Goal: Task Accomplishment & Management: Complete application form

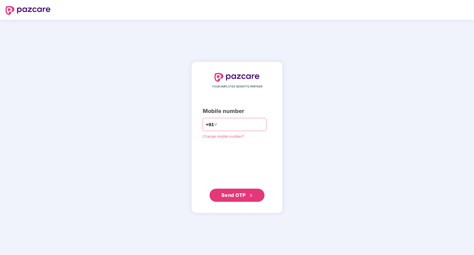
click at [228, 126] on input "number" at bounding box center [240, 124] width 45 height 9
type input "**********"
click at [250, 193] on span "Send OTP" at bounding box center [237, 195] width 32 height 8
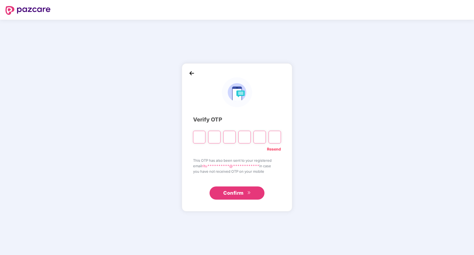
type input "*"
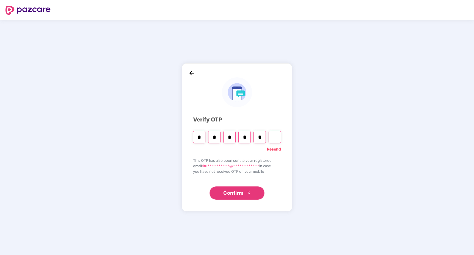
type input "*"
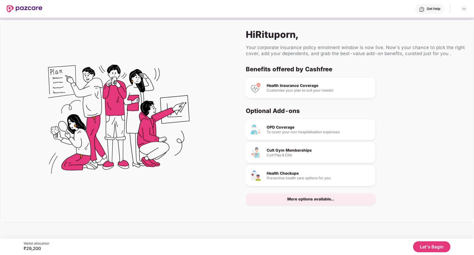
click at [430, 246] on button "Let's Begin" at bounding box center [431, 246] width 37 height 11
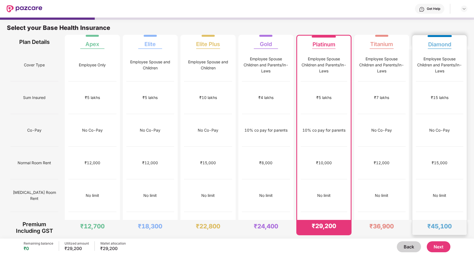
click at [439, 212] on div "₹1,00,000" at bounding box center [438, 228] width 47 height 33
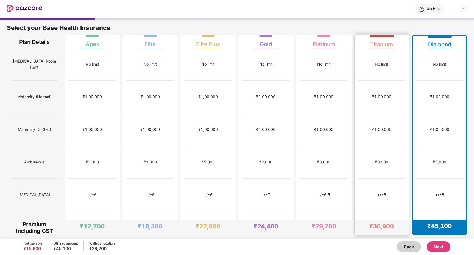
scroll to position [134, 0]
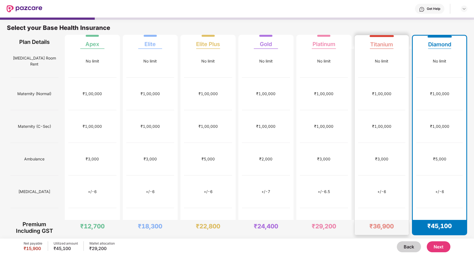
click at [390, 208] on div "₹35,000" at bounding box center [381, 224] width 47 height 33
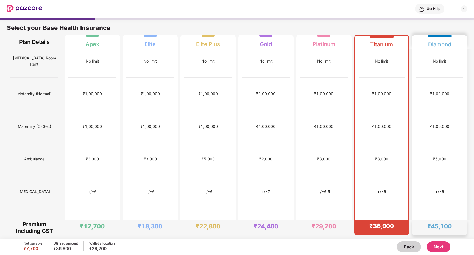
click at [437, 241] on div "automatic coverage for 3rd and 4th child in case of twins/triplets" at bounding box center [438, 257] width 47 height 33
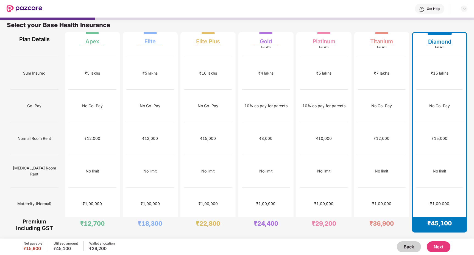
scroll to position [0, 0]
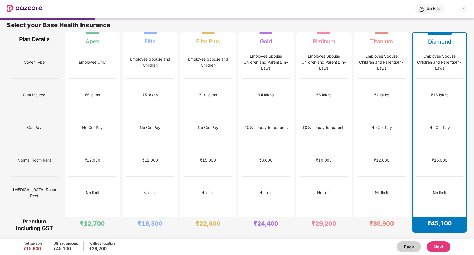
click at [435, 246] on button "Next" at bounding box center [438, 246] width 24 height 11
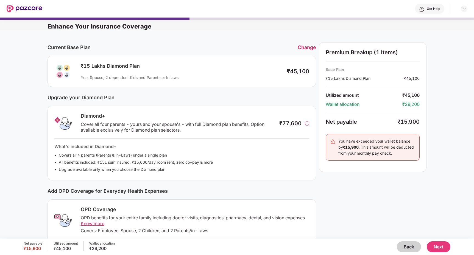
click at [349, 150] on div "You have exceeded your wallet balance by ₹15,900 . This amount will be deducted…" at bounding box center [376, 147] width 77 height 18
click at [439, 246] on button "Next" at bounding box center [438, 246] width 24 height 11
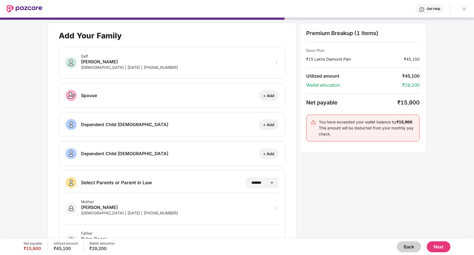
click at [435, 246] on button "Next" at bounding box center [438, 246] width 24 height 11
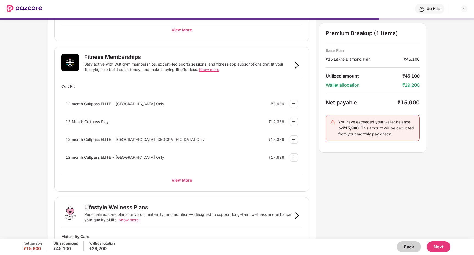
scroll to position [185, 0]
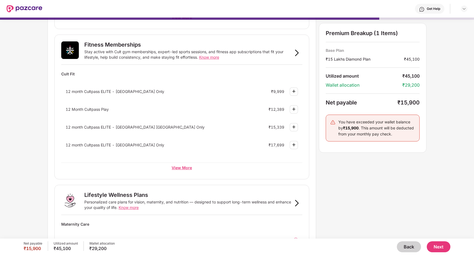
click at [191, 168] on div "View More" at bounding box center [181, 168] width 241 height 10
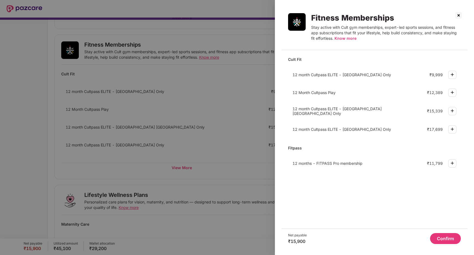
click at [458, 15] on img at bounding box center [458, 15] width 9 height 9
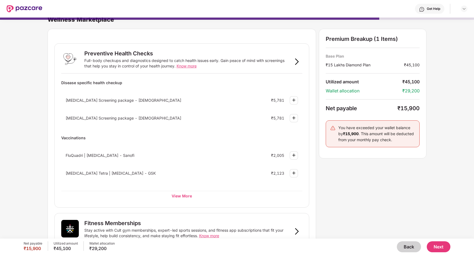
scroll to position [0, 0]
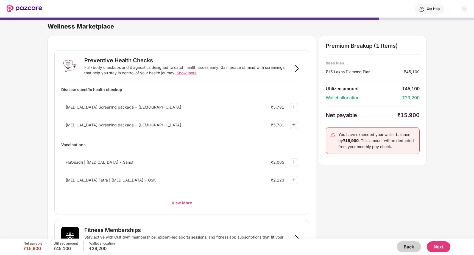
click at [439, 246] on button "Next" at bounding box center [438, 246] width 24 height 11
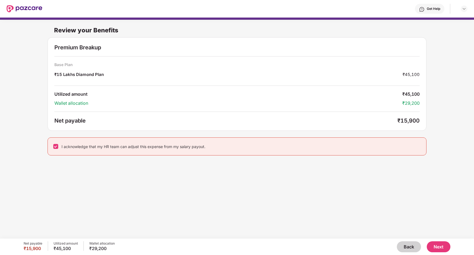
click at [440, 247] on button "Next" at bounding box center [438, 246] width 24 height 11
